Goal: Task Accomplishment & Management: Manage account settings

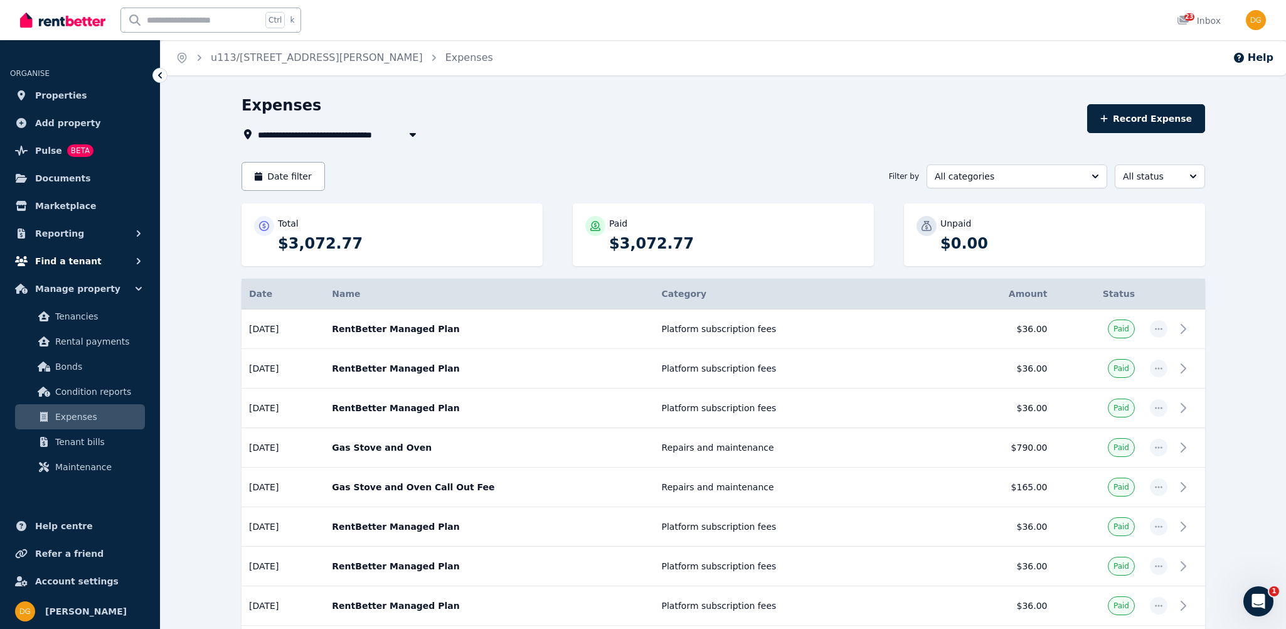
click at [67, 264] on span "Find a tenant" at bounding box center [68, 260] width 67 height 15
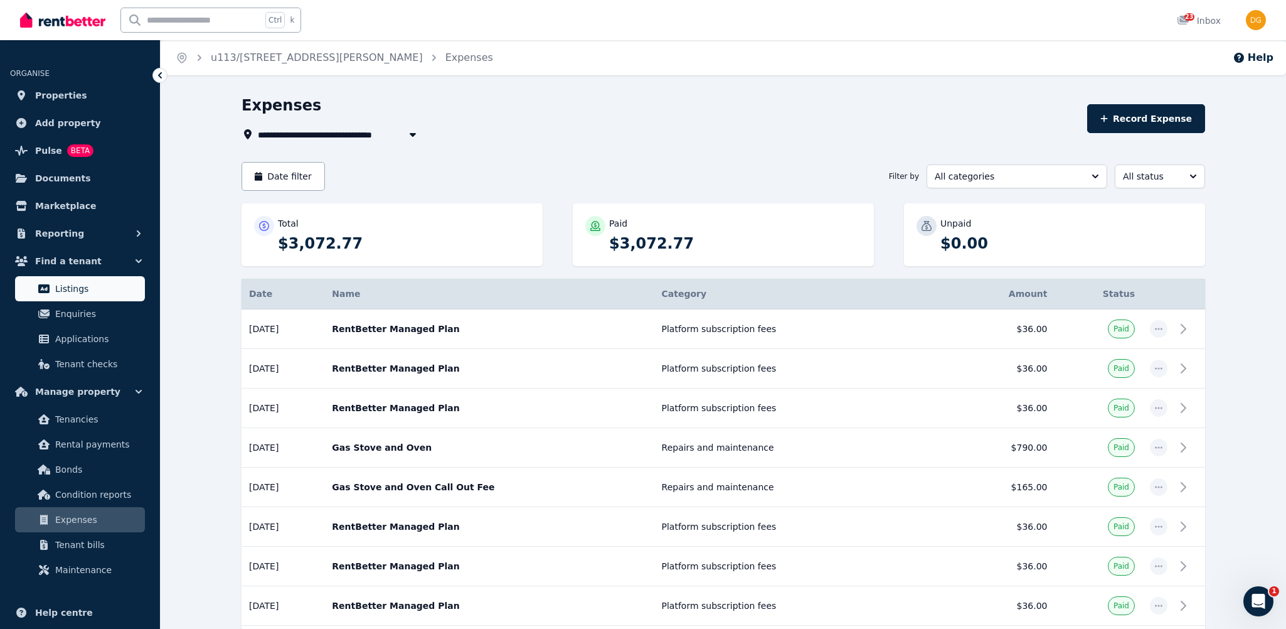
click at [73, 287] on span "Listings" at bounding box center [97, 288] width 85 height 15
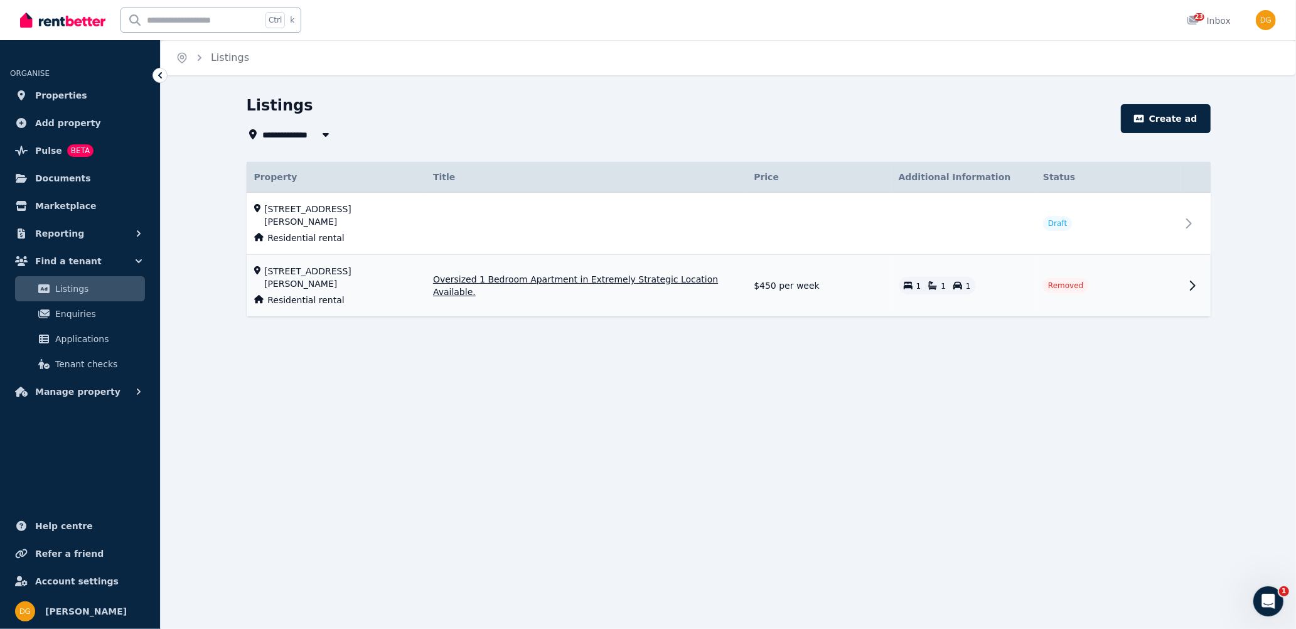
click at [1096, 275] on td "Removed" at bounding box center [1107, 286] width 144 height 62
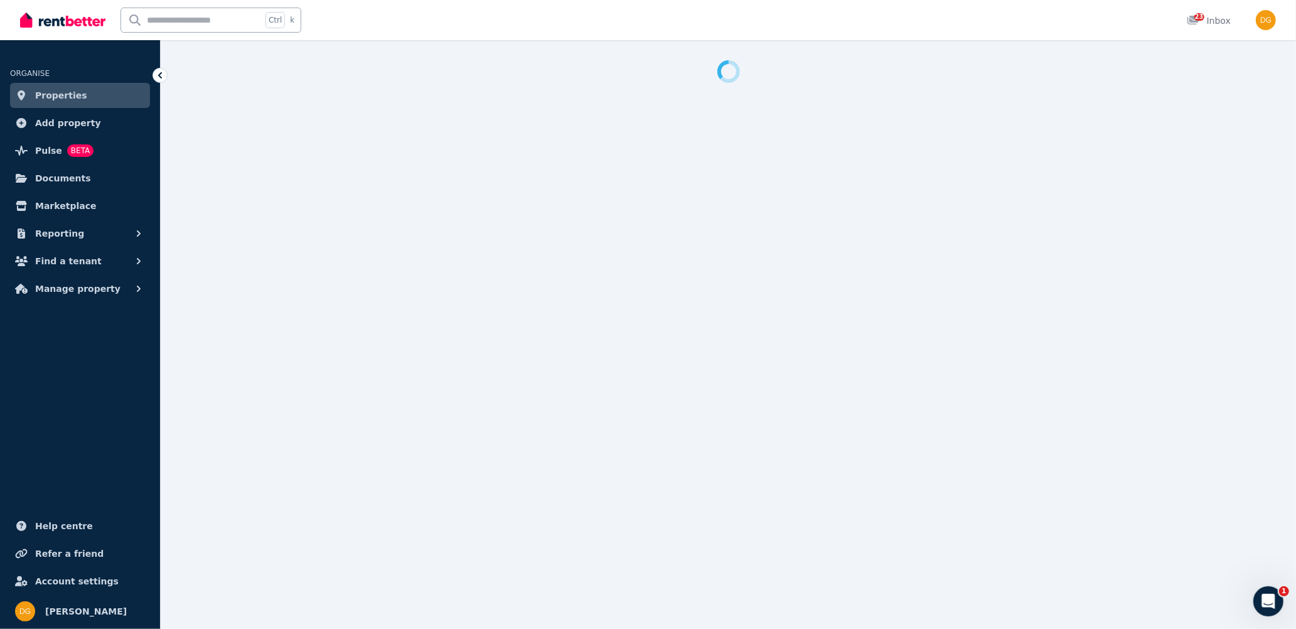
select select "**********"
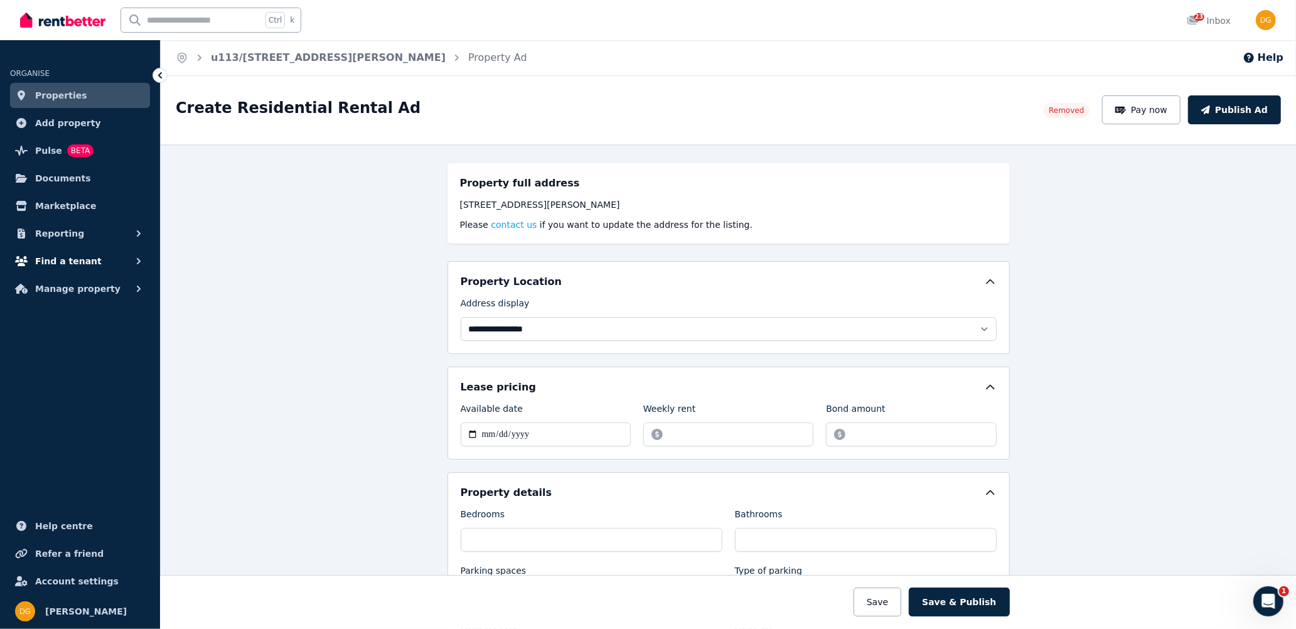
click at [97, 265] on button "Find a tenant" at bounding box center [80, 260] width 140 height 25
click at [91, 295] on span "Listings" at bounding box center [97, 288] width 85 height 15
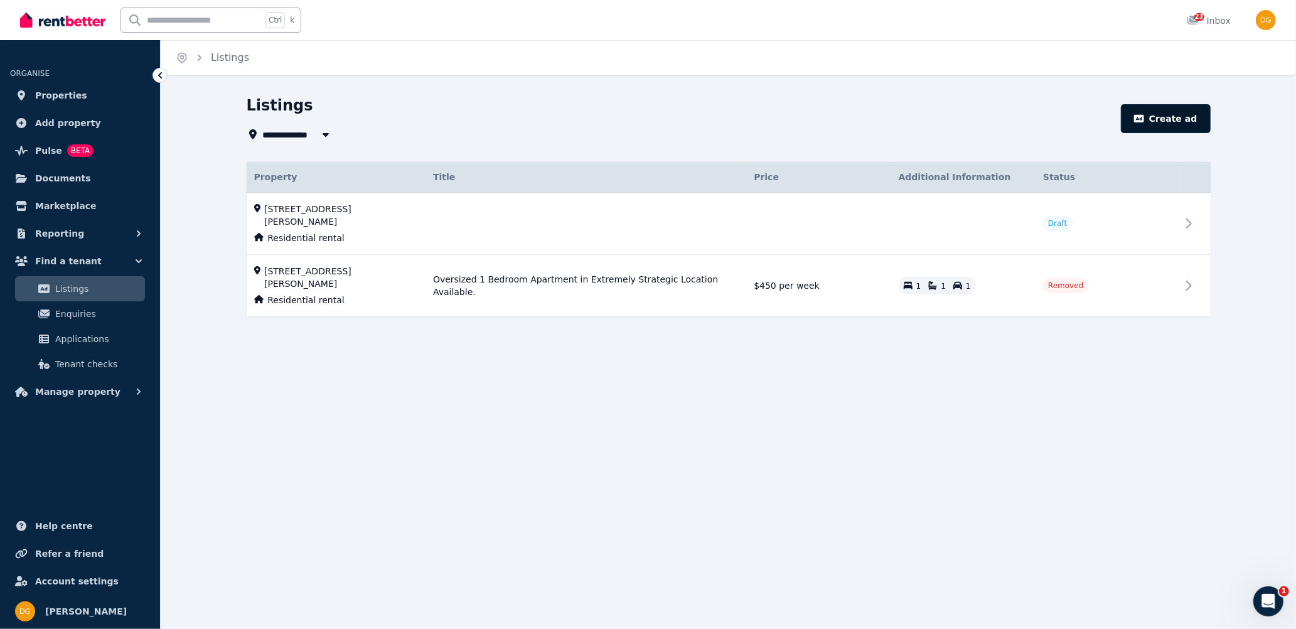
click at [1165, 125] on button "Create ad" at bounding box center [1165, 118] width 89 height 29
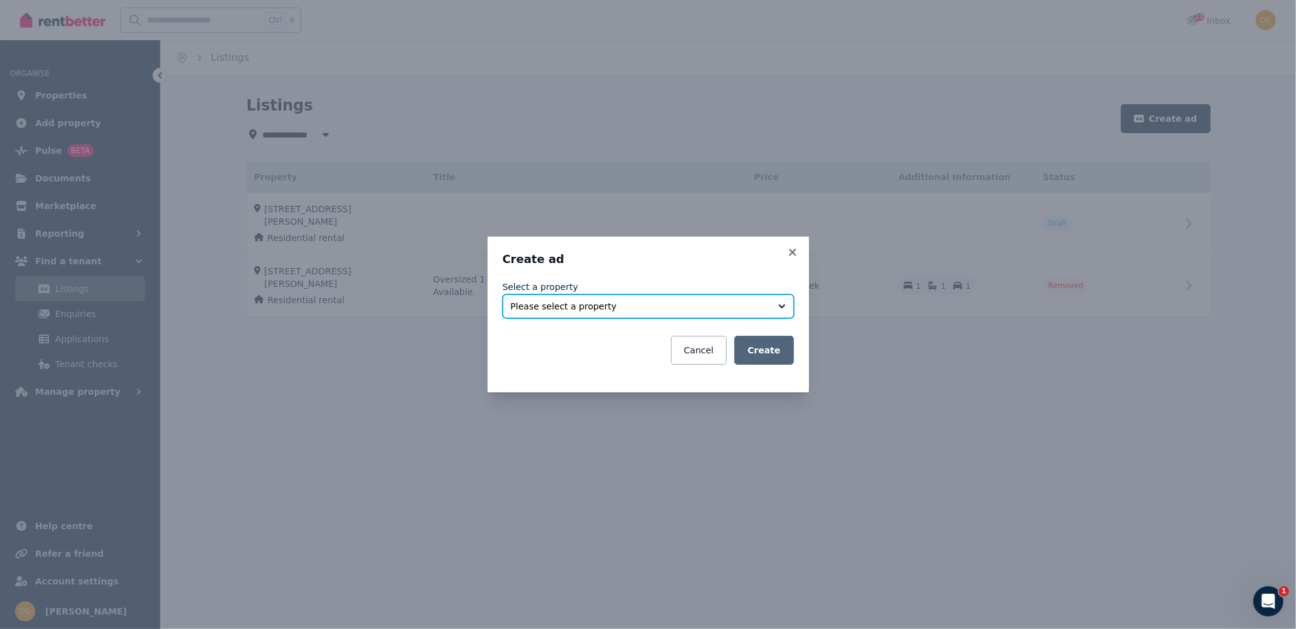
click at [712, 309] on span "Please select a property" at bounding box center [639, 306] width 257 height 13
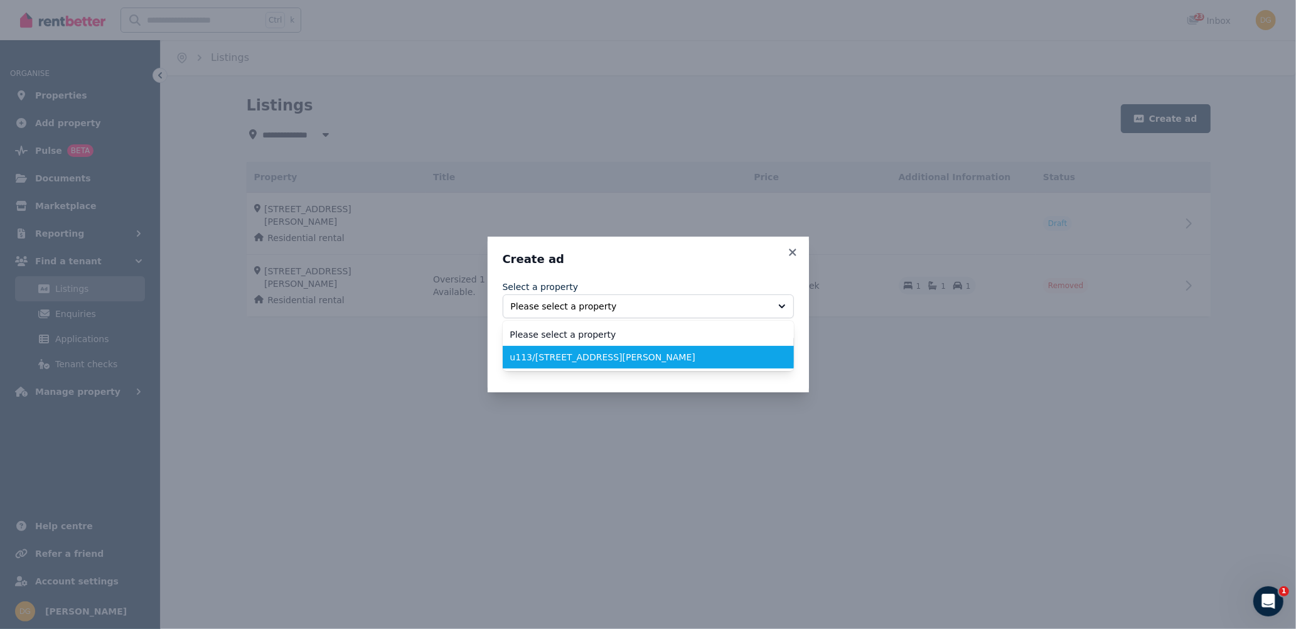
click at [590, 351] on span "u113/[STREET_ADDRESS][PERSON_NAME]" at bounding box center [640, 357] width 261 height 13
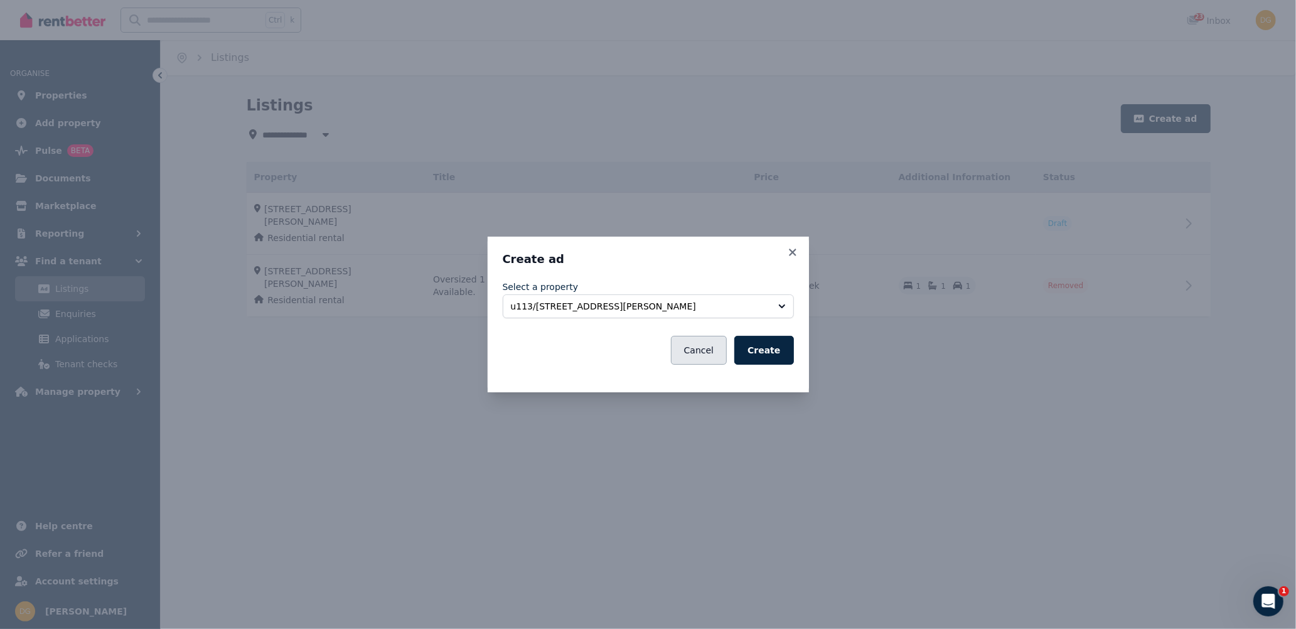
click at [697, 350] on button "Cancel" at bounding box center [699, 350] width 56 height 29
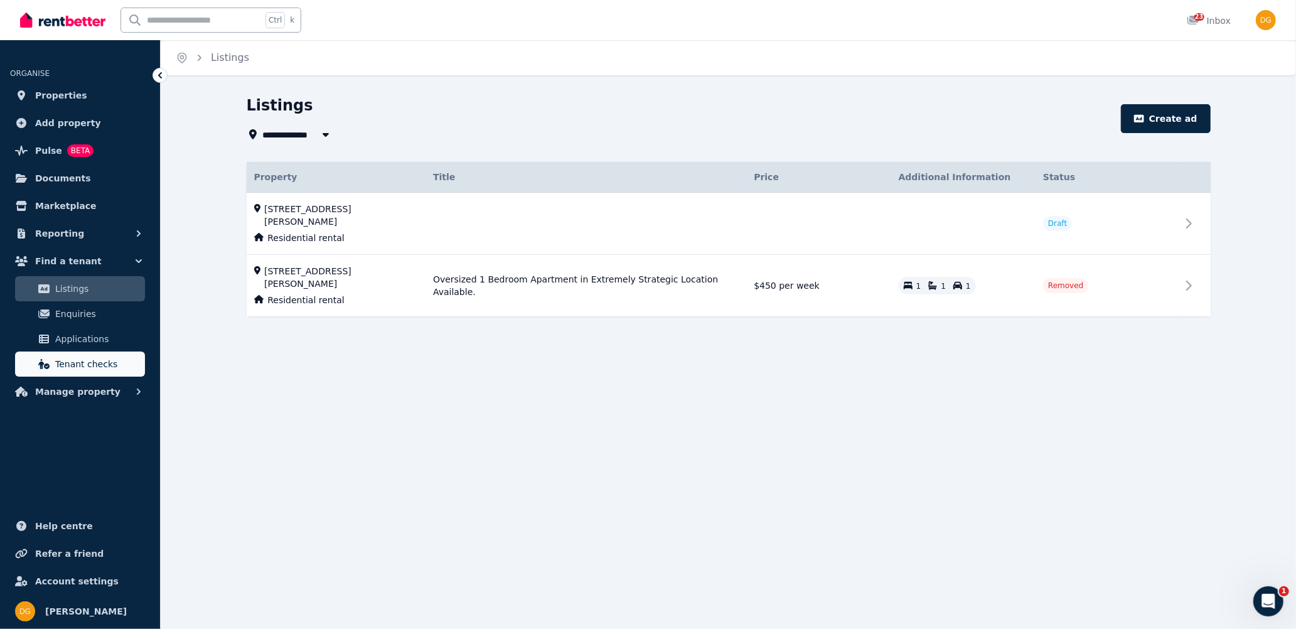
click at [121, 359] on span "Tenant checks" at bounding box center [97, 363] width 85 height 15
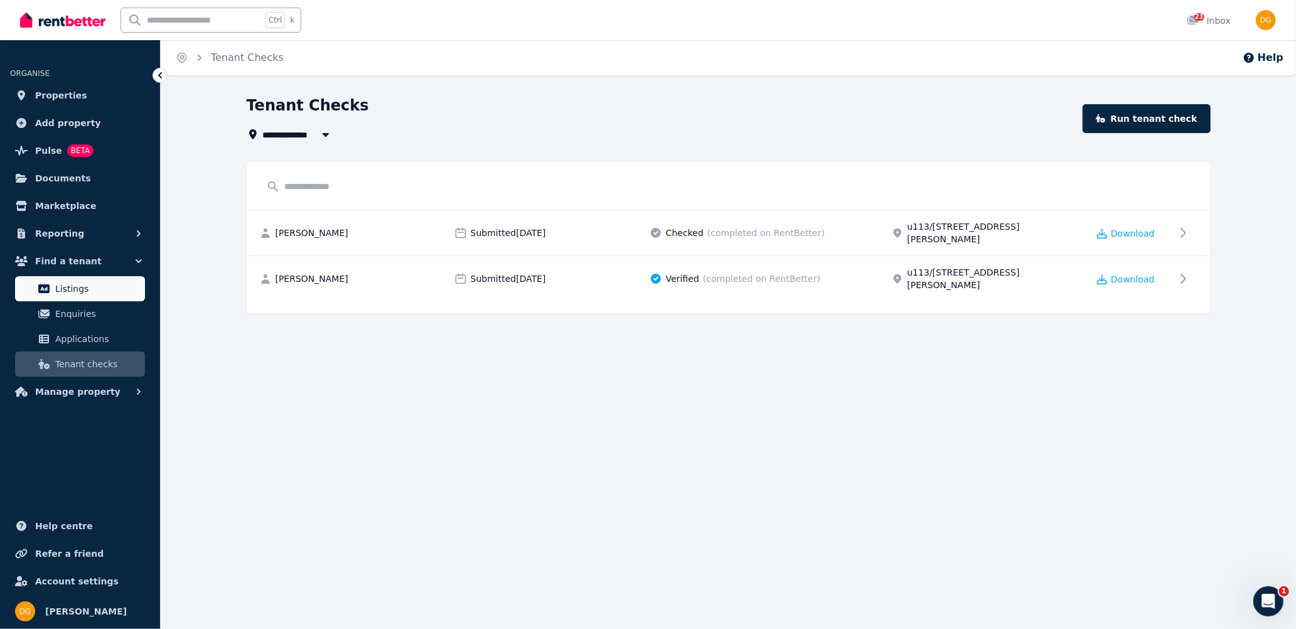
click at [114, 285] on span "Listings" at bounding box center [97, 288] width 85 height 15
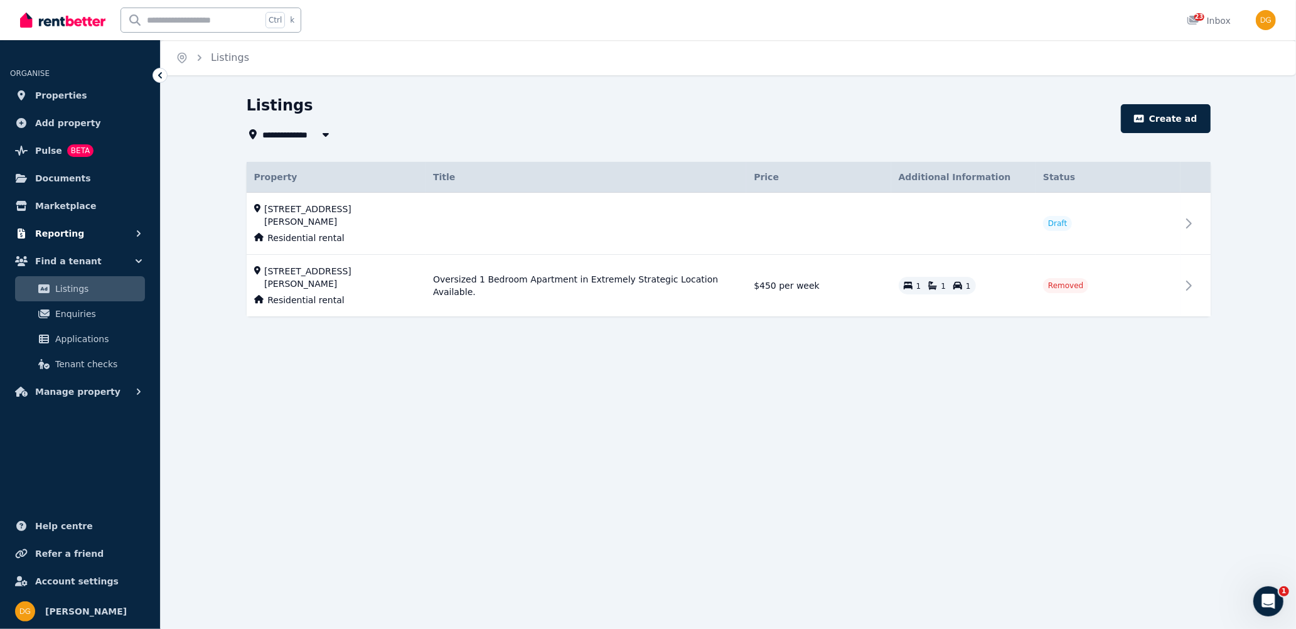
click at [69, 232] on span "Reporting" at bounding box center [59, 233] width 49 height 15
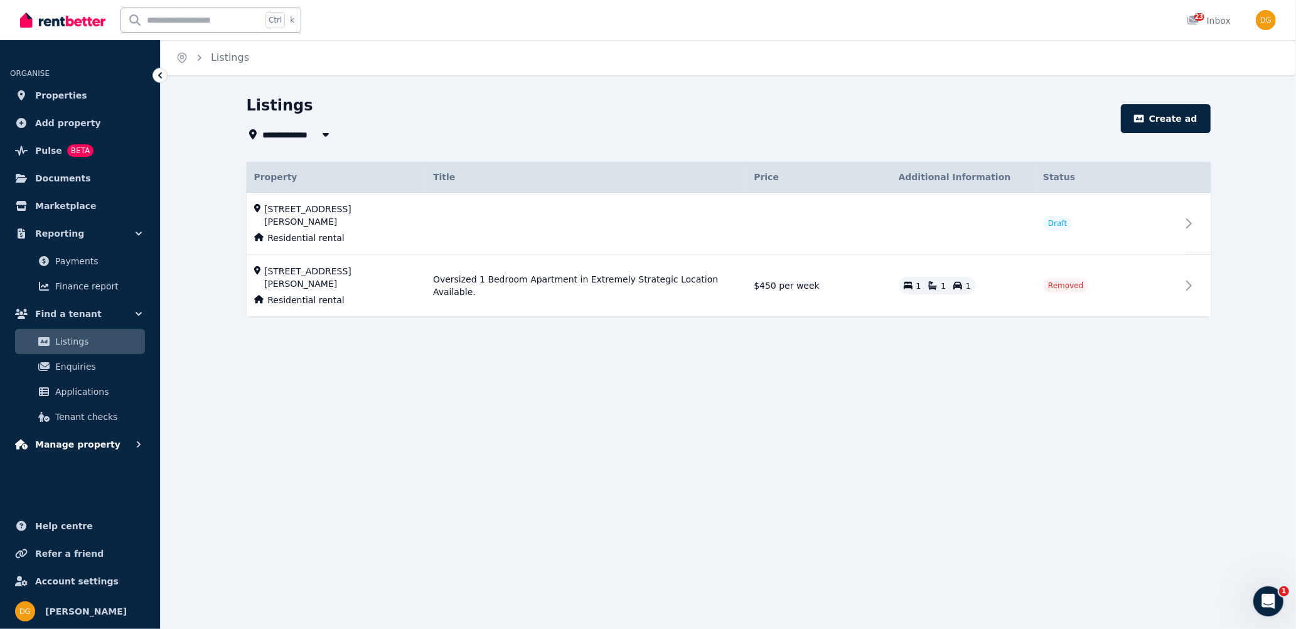
click at [81, 447] on span "Manage property" at bounding box center [77, 444] width 85 height 15
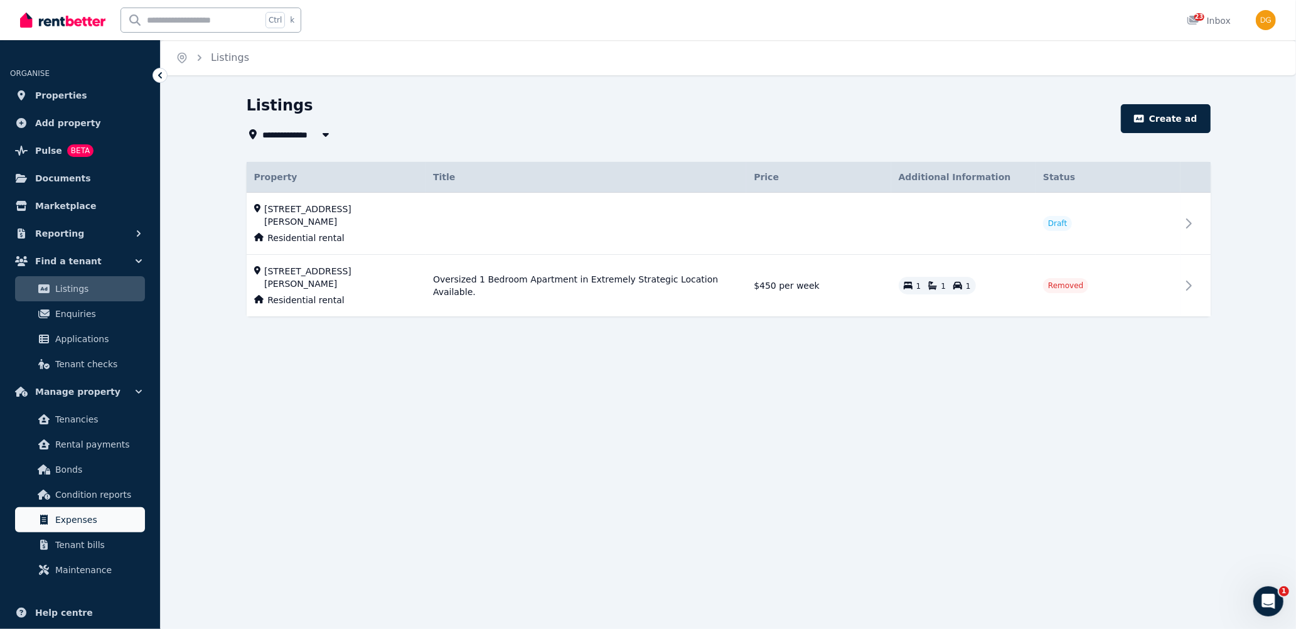
click at [100, 518] on span "Expenses" at bounding box center [97, 519] width 85 height 15
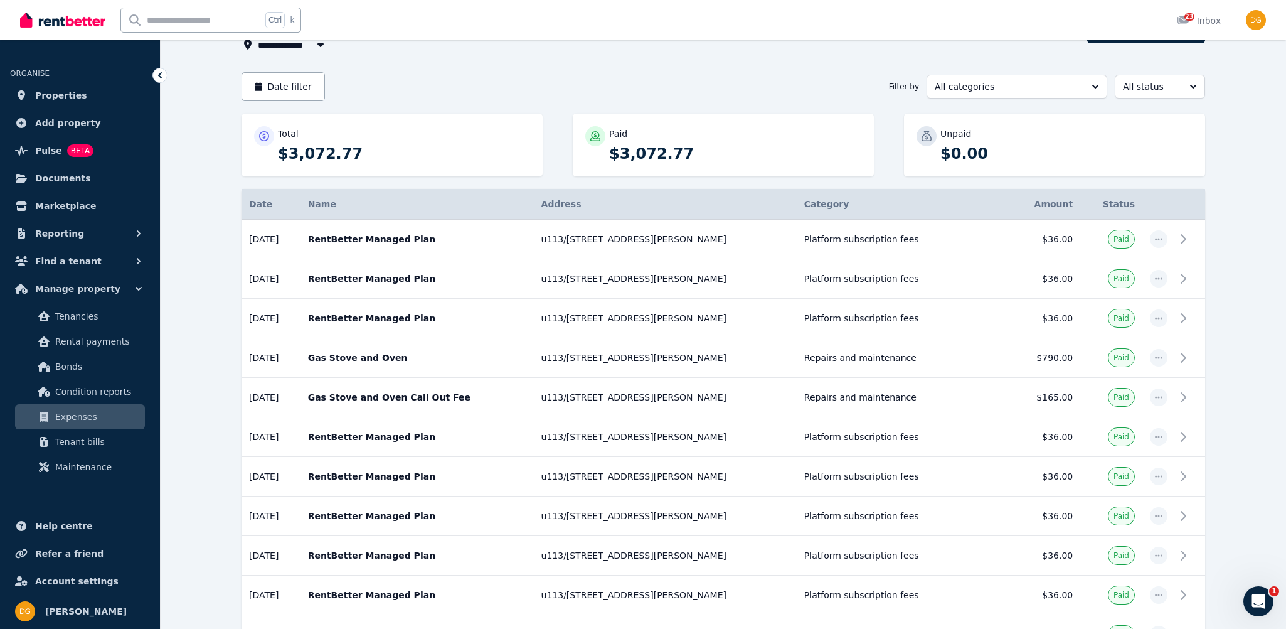
scroll to position [124, 0]
